Goal: Information Seeking & Learning: Learn about a topic

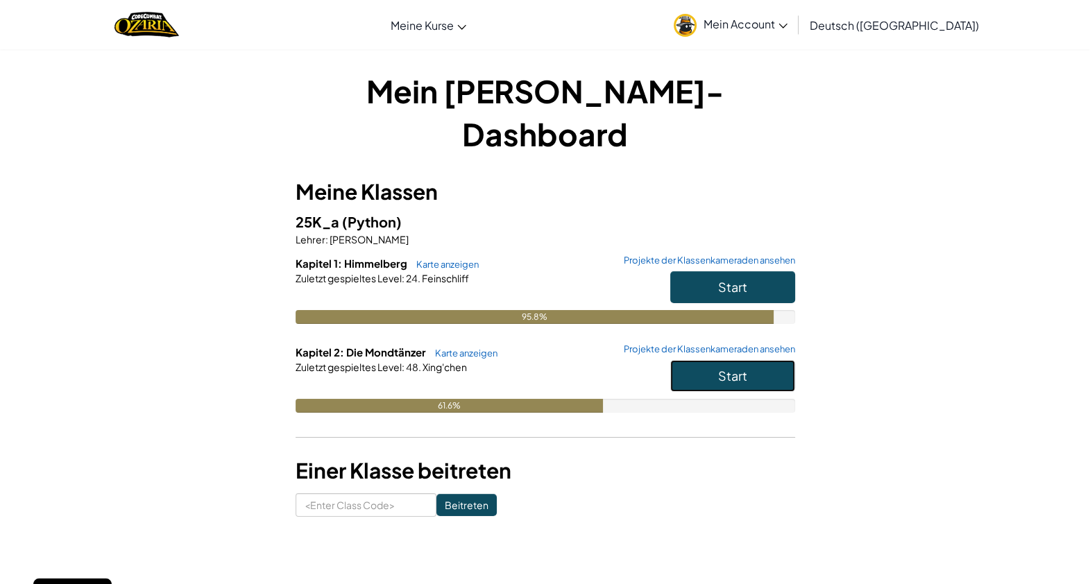
click at [750, 360] on button "Start" at bounding box center [732, 376] width 125 height 32
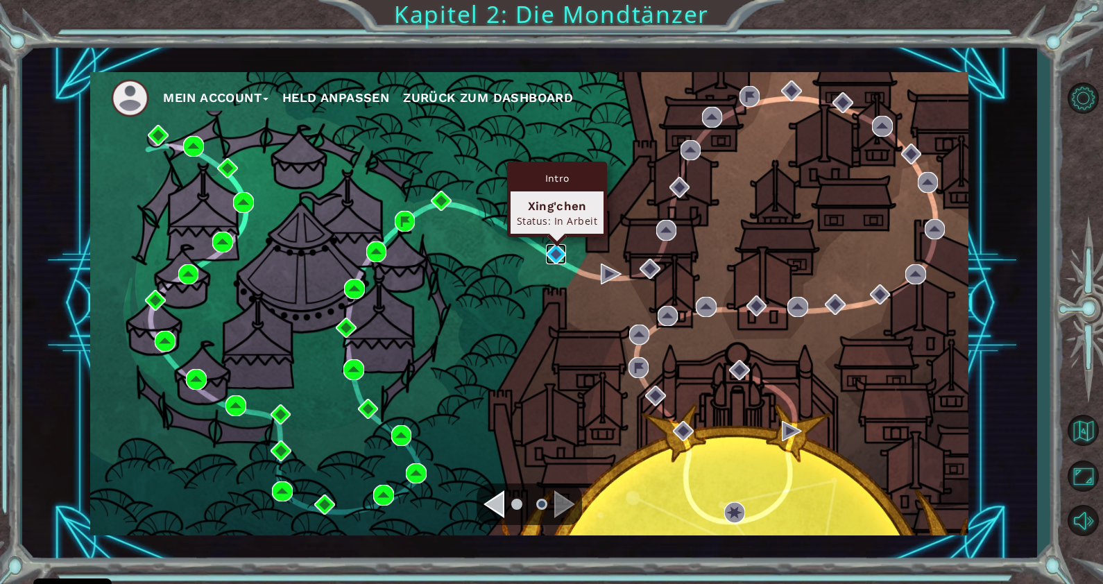
click at [555, 253] on img at bounding box center [556, 254] width 20 height 20
